Goal: Transaction & Acquisition: Purchase product/service

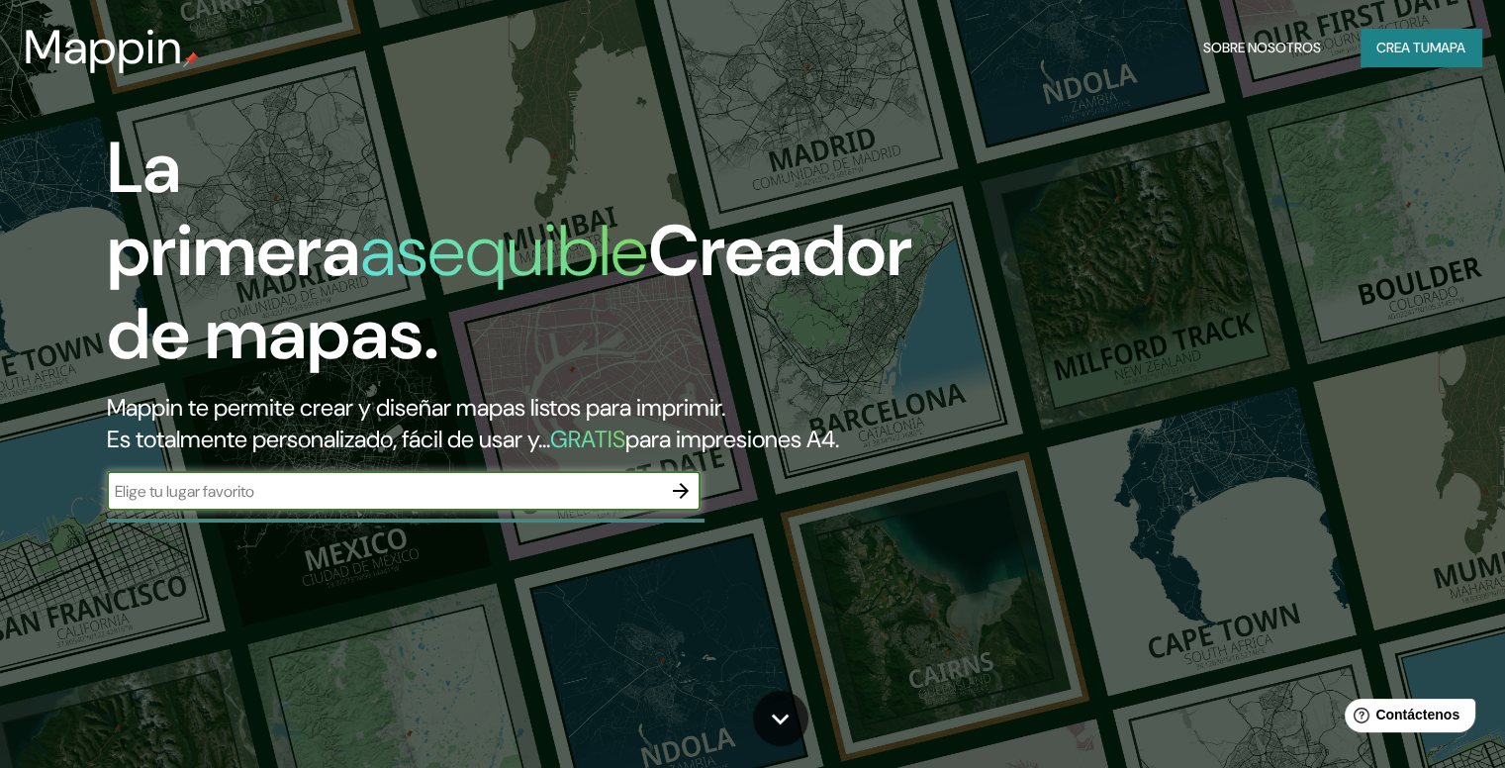
click at [312, 503] on input "text" at bounding box center [384, 491] width 554 height 23
type input "[GEOGRAPHIC_DATA]"
click at [677, 503] on icon "button" at bounding box center [681, 491] width 24 height 24
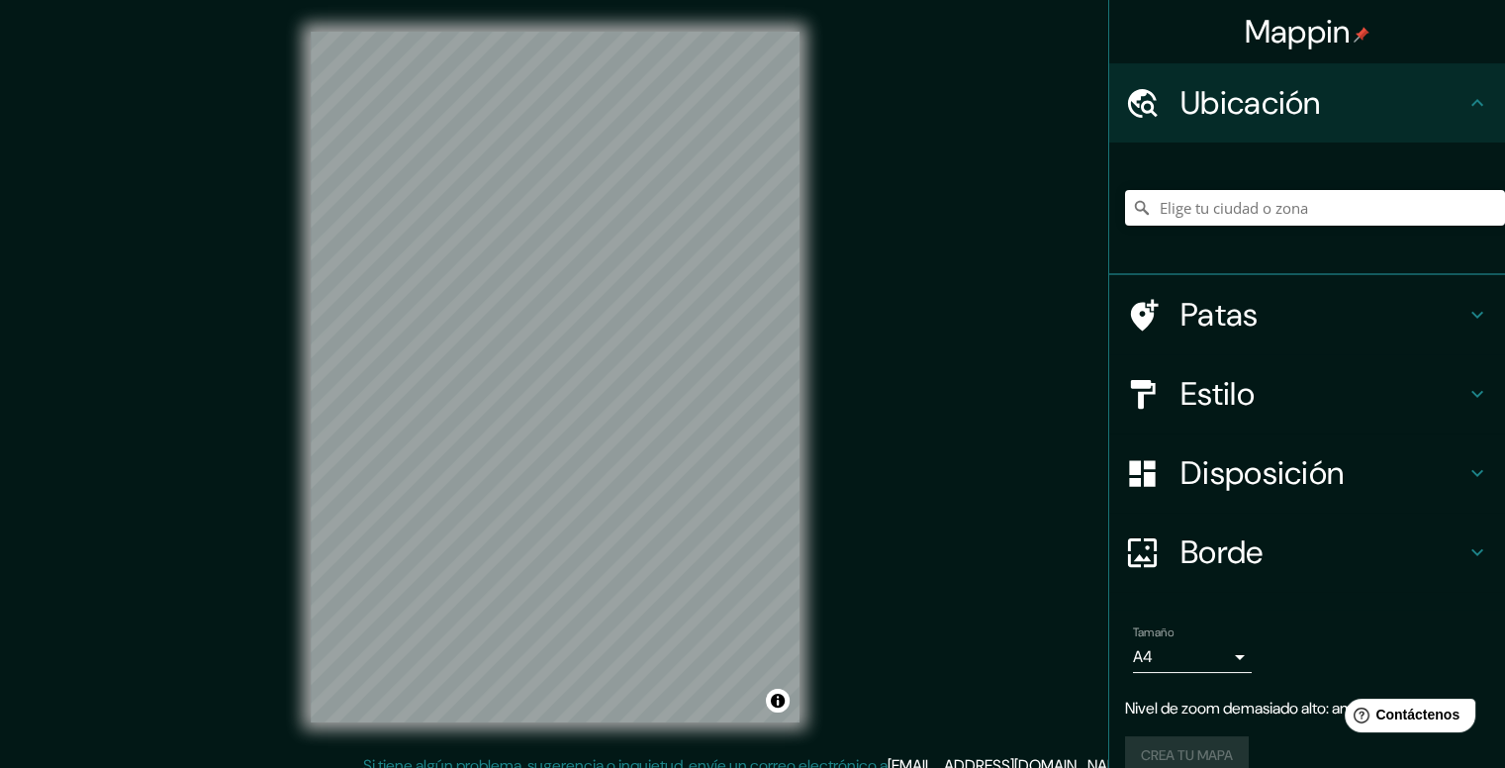
click at [823, 488] on div "© Mapbox © OpenStreetMap Improve this map" at bounding box center [555, 377] width 552 height 754
click at [1255, 403] on font "Estilo" at bounding box center [1217, 394] width 74 height 42
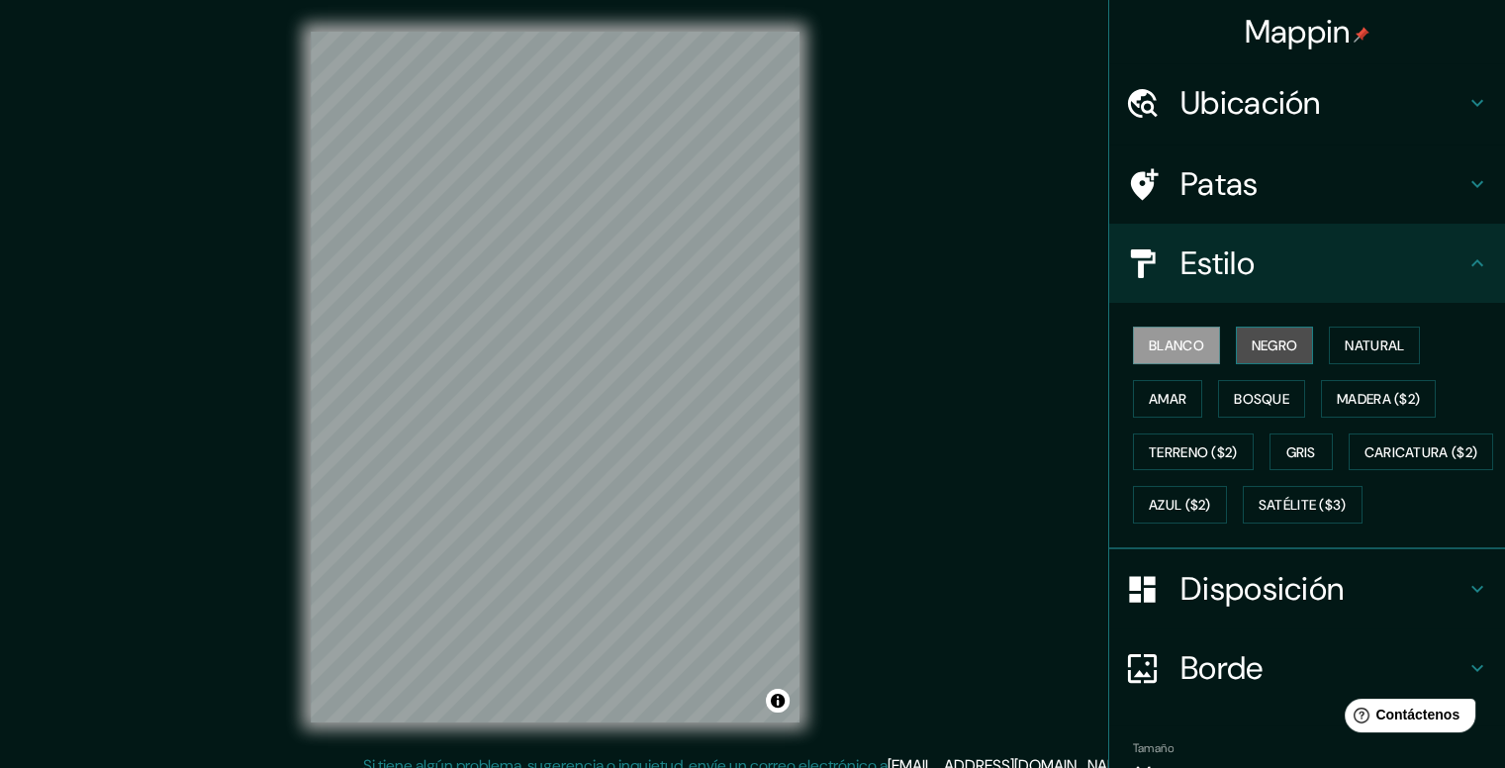
click at [1236, 344] on button "Negro" at bounding box center [1275, 346] width 78 height 38
click at [1175, 351] on font "Blanco" at bounding box center [1176, 345] width 55 height 18
click at [1278, 353] on font "Negro" at bounding box center [1275, 345] width 47 height 18
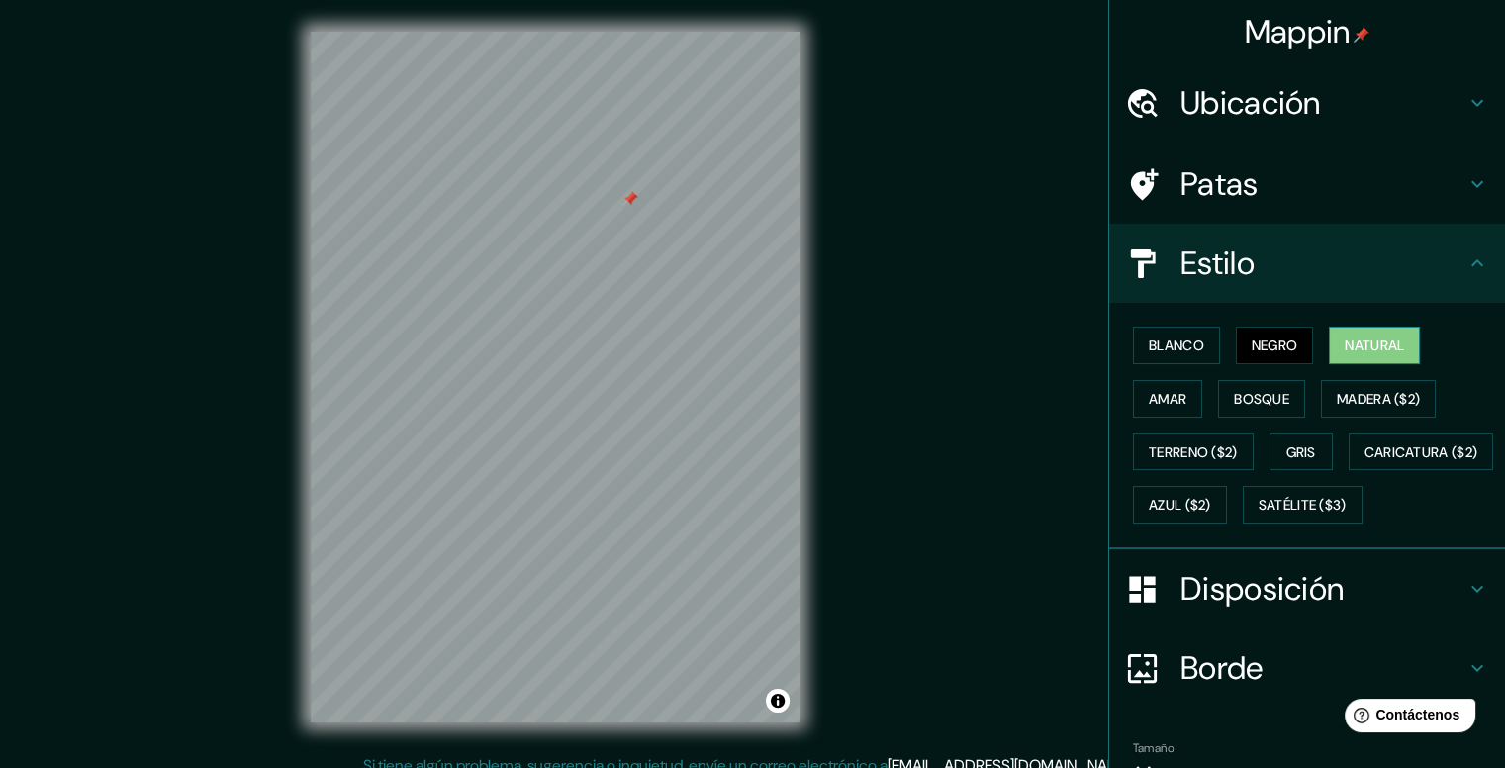
click at [1345, 343] on font "Natural" at bounding box center [1374, 345] width 59 height 18
click at [1168, 397] on font "Amar" at bounding box center [1168, 399] width 38 height 18
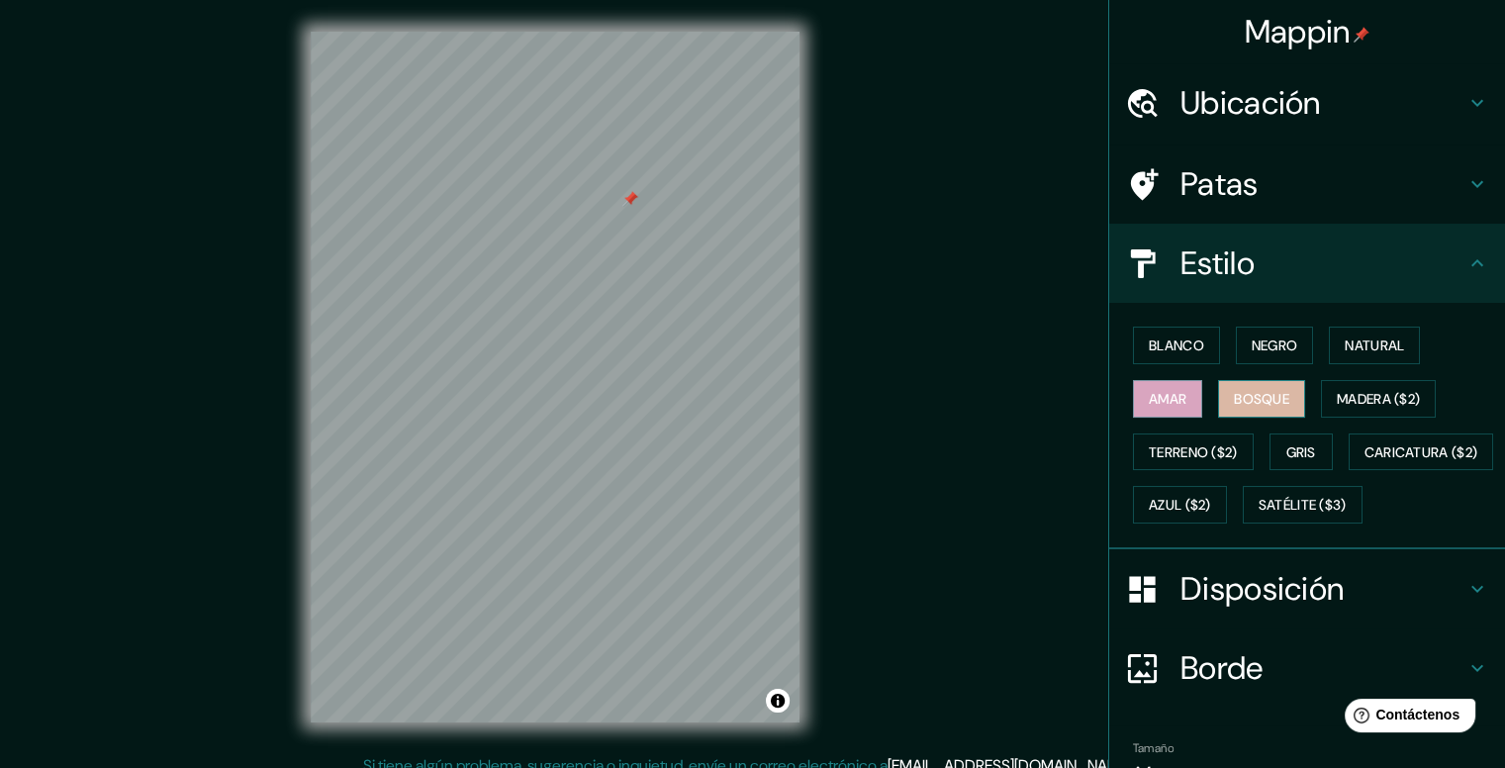
click at [1250, 402] on font "Bosque" at bounding box center [1261, 399] width 55 height 18
click at [1367, 400] on font "Madera ($2)" at bounding box center [1378, 399] width 83 height 18
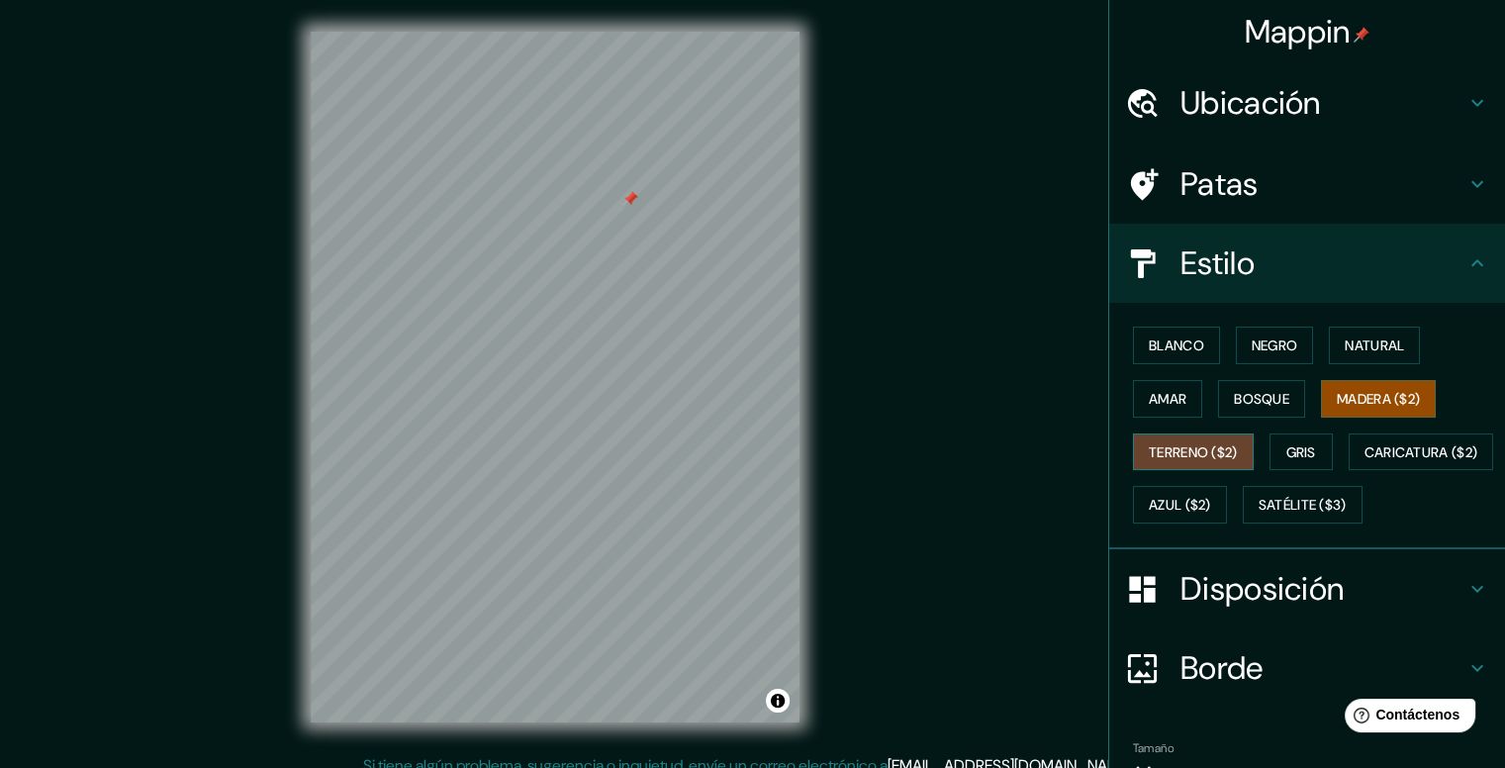
click at [1207, 453] on font "Terreno ($2)" at bounding box center [1193, 452] width 89 height 18
click at [1286, 450] on font "Gris" at bounding box center [1301, 452] width 30 height 18
